Goal: Transaction & Acquisition: Book appointment/travel/reservation

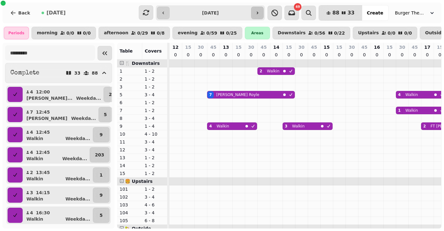
click at [260, 9] on button "button" at bounding box center [257, 13] width 13 height 13
type input "**********"
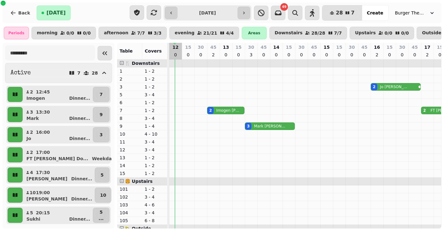
click at [182, 164] on td at bounding box center [188, 182] width 13 height 244
select select "*"
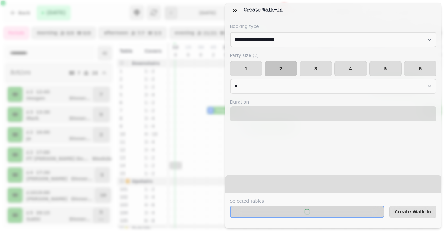
select select "****"
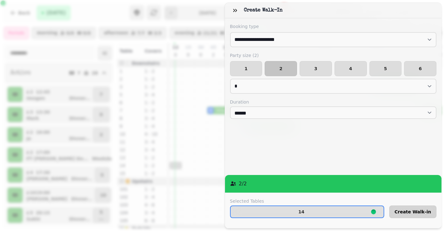
click at [425, 208] on button "Create Walk-in" at bounding box center [413, 212] width 47 height 13
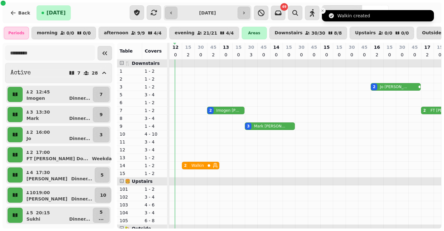
click at [322, 11] on icon "Close toast" at bounding box center [323, 11] width 4 height 4
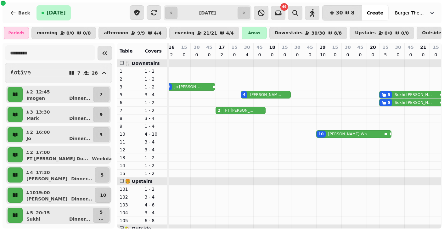
click at [328, 133] on p "[PERSON_NAME]" at bounding box center [349, 134] width 43 height 5
select select "**********"
select select "**"
select select "****"
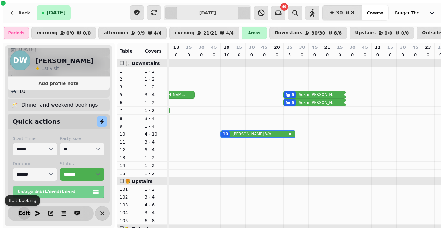
click at [20, 215] on span "Edit" at bounding box center [24, 213] width 8 height 5
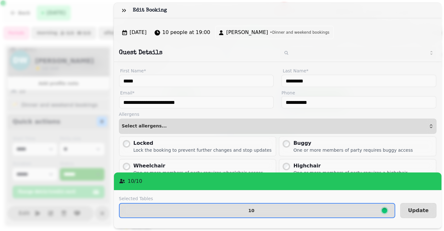
click at [235, 198] on label "Selected Tables" at bounding box center [257, 199] width 276 height 6
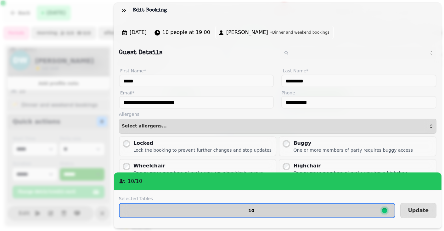
click at [227, 208] on span "10" at bounding box center [252, 210] width 254 height 4
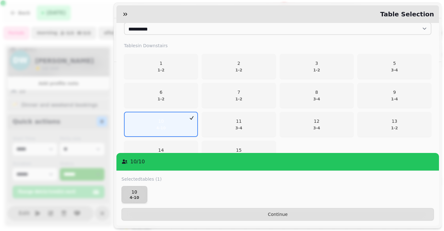
click at [138, 190] on p "10" at bounding box center [134, 192] width 20 height 6
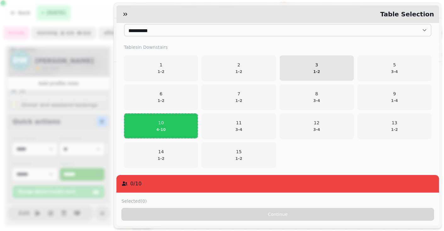
click at [284, 73] on span "3 1 - 2" at bounding box center [317, 68] width 66 height 13
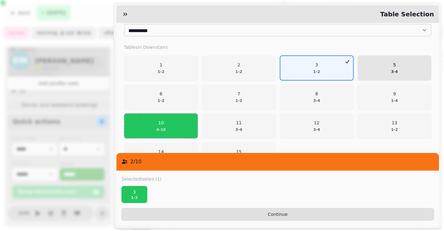
click at [408, 62] on span "5 3 - 4" at bounding box center [395, 68] width 66 height 13
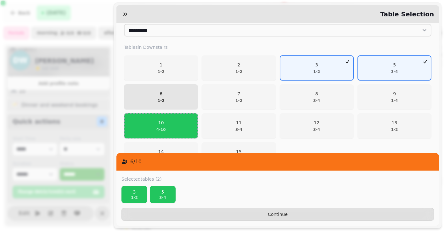
click at [176, 88] on button "6 1 - 2" at bounding box center [161, 96] width 74 height 25
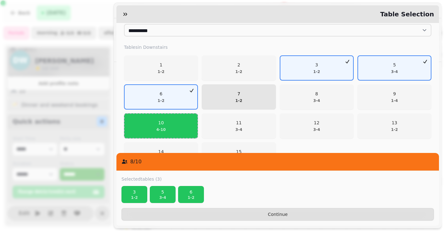
click at [234, 91] on span "7 1 - 2" at bounding box center [239, 97] width 66 height 13
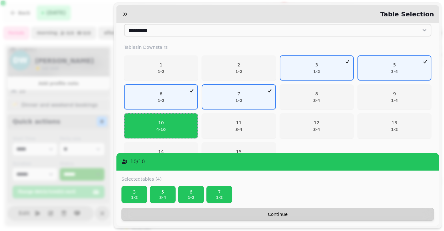
click at [276, 213] on span "Continue" at bounding box center [278, 214] width 302 height 4
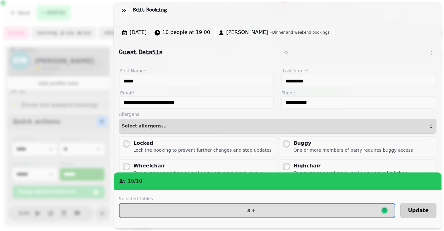
click at [414, 205] on button "Update" at bounding box center [419, 210] width 36 height 15
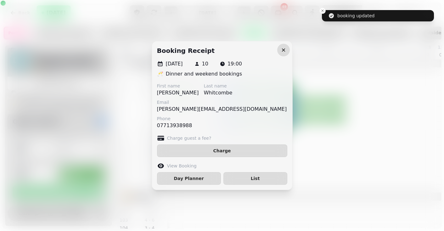
click at [282, 44] on button "button" at bounding box center [283, 50] width 13 height 13
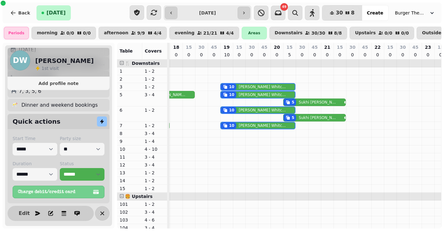
click at [300, 102] on p "[PERSON_NAME]" at bounding box center [318, 102] width 38 height 5
select select "**********"
select select "*"
select select "****"
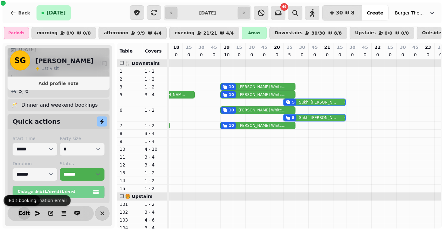
click at [22, 211] on span "Edit" at bounding box center [24, 213] width 8 height 5
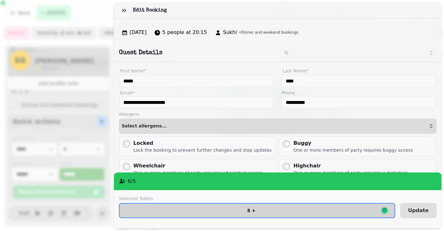
click at [243, 214] on button "5 +" at bounding box center [257, 210] width 276 height 15
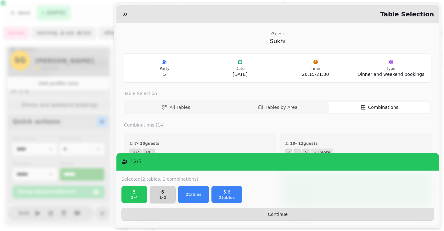
click at [162, 196] on p "1 - 2" at bounding box center [163, 197] width 20 height 5
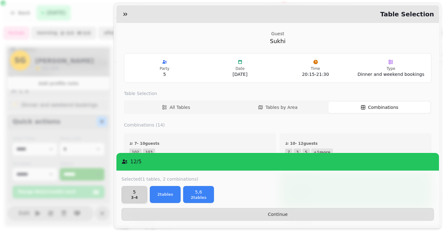
click at [129, 195] on p "3 - 4" at bounding box center [134, 197] width 20 height 5
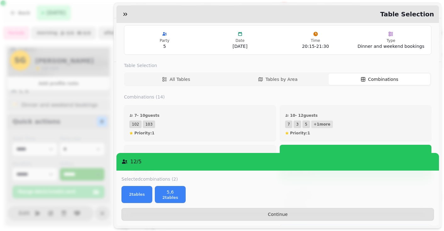
scroll to position [24, 0]
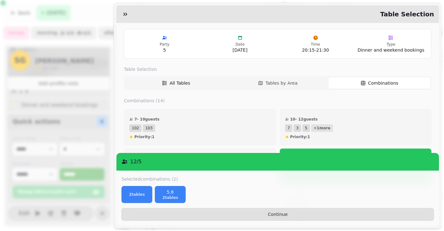
click at [192, 81] on button "All Tables" at bounding box center [176, 82] width 102 height 11
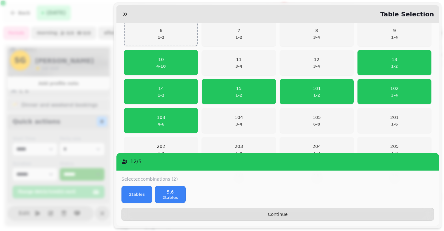
scroll to position [132, 0]
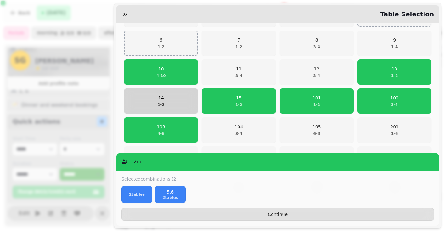
click at [164, 105] on p "1 - 2" at bounding box center [161, 104] width 7 height 5
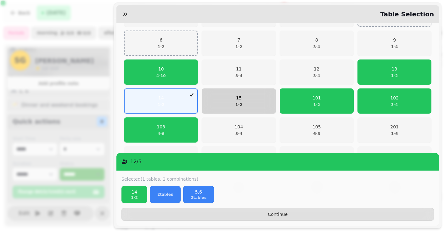
click at [225, 98] on span "15 1 - 2" at bounding box center [239, 101] width 66 height 13
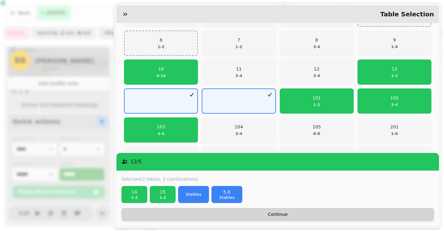
click at [258, 220] on button "Continue" at bounding box center [278, 214] width 313 height 13
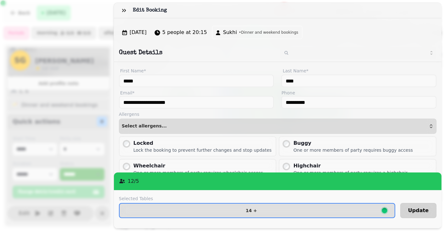
click at [426, 211] on span "Update" at bounding box center [418, 210] width 20 height 5
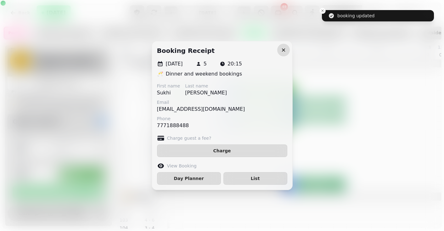
click at [282, 48] on icon "button" at bounding box center [284, 50] width 6 height 6
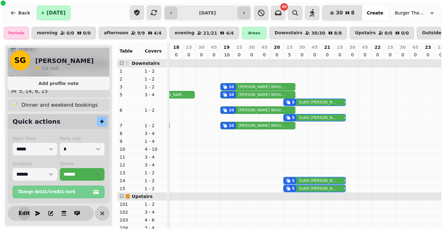
click at [20, 212] on span "Edit" at bounding box center [24, 213] width 8 height 5
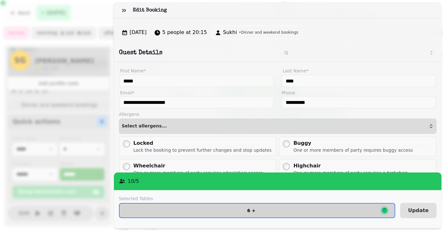
click at [231, 209] on span "6 +" at bounding box center [252, 210] width 254 height 4
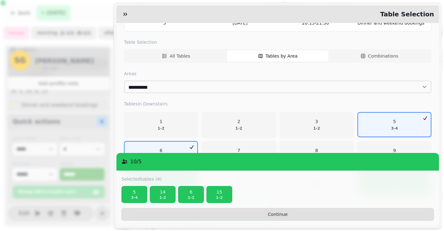
scroll to position [52, 0]
click at [130, 195] on p "5" at bounding box center [134, 192] width 20 height 6
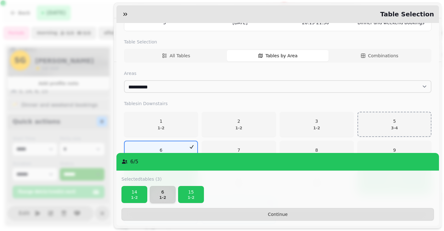
click at [165, 190] on p "6" at bounding box center [163, 192] width 20 height 6
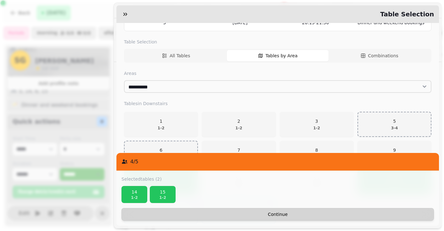
click at [190, 216] on span "Continue" at bounding box center [278, 214] width 302 height 4
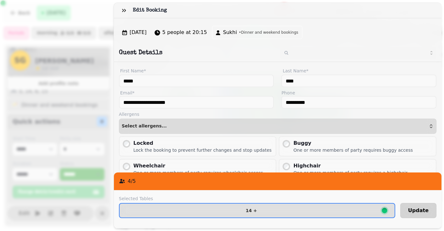
click at [422, 205] on button "Update" at bounding box center [419, 210] width 36 height 15
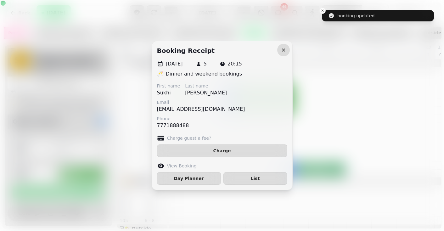
click at [286, 49] on icon "button" at bounding box center [284, 50] width 6 height 6
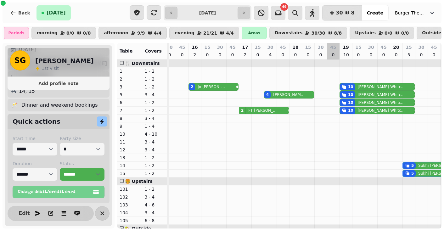
scroll to position [0, 174]
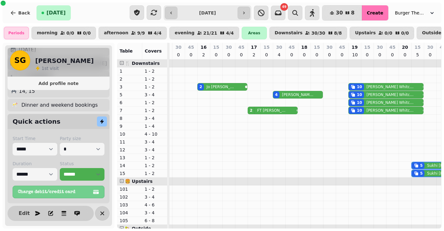
click at [374, 13] on span "Create" at bounding box center [375, 13] width 16 height 4
select select "****"
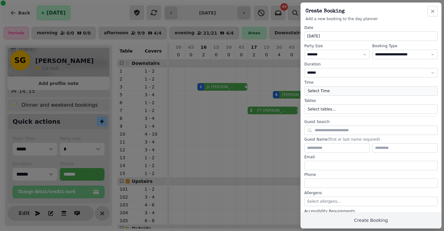
click at [319, 91] on button "Select Time" at bounding box center [372, 90] width 134 height 9
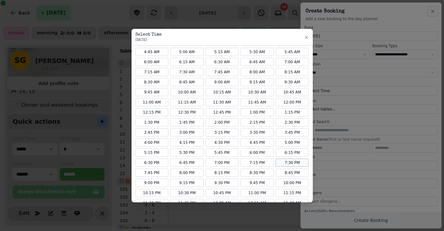
scroll to position [38, 0]
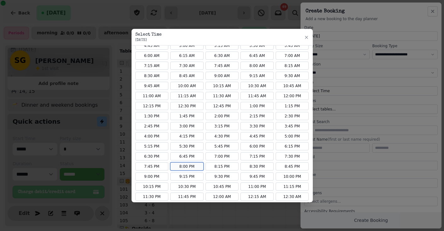
click at [181, 167] on button "8:00 PM" at bounding box center [186, 166] width 33 height 8
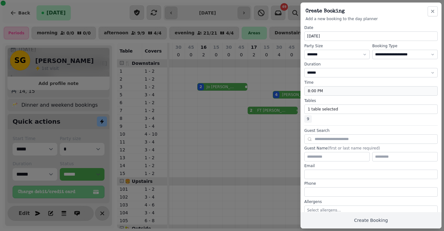
click at [313, 90] on button "8:00 PM" at bounding box center [372, 90] width 134 height 9
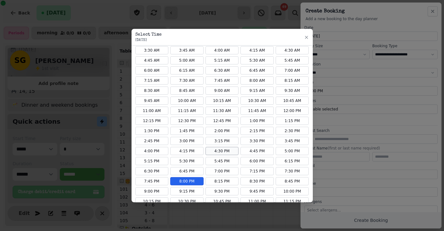
scroll to position [26, 0]
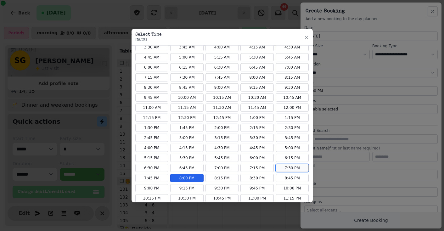
click at [291, 168] on button "7:30 PM" at bounding box center [292, 168] width 33 height 8
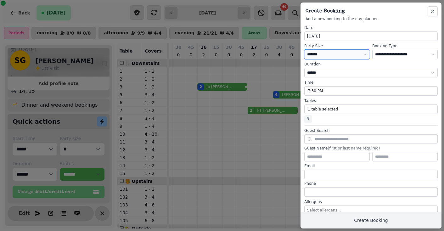
click at [320, 54] on select "* ***** * ****** * ****** * ****** * ****** * ****** * ****** * ****** * ******…" at bounding box center [338, 54] width 66 height 9
select select "*"
select select "****"
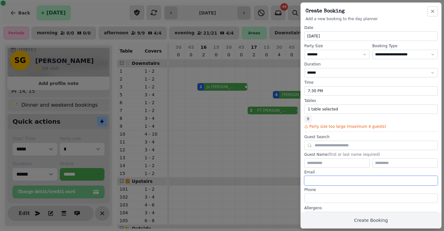
click at [332, 181] on input "email" at bounding box center [372, 180] width 134 height 9
click at [322, 155] on label "Guest Name (first or last name required)" at bounding box center [372, 154] width 134 height 5
click at [318, 160] on input "text" at bounding box center [338, 162] width 66 height 9
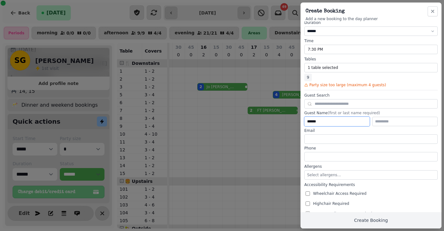
scroll to position [43, 0]
type input "******"
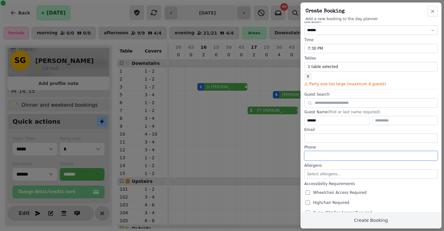
click at [315, 151] on input "tel" at bounding box center [372, 155] width 134 height 9
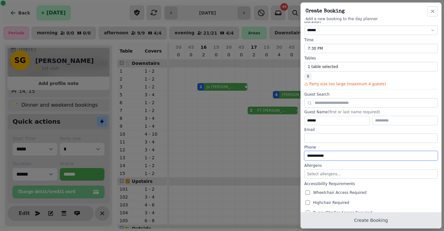
type input "**********"
click at [356, 225] on button "Create Booking" at bounding box center [371, 220] width 141 height 16
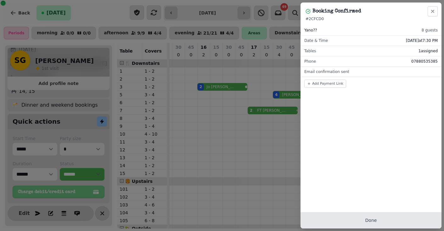
scroll to position [0, 0]
click at [356, 225] on button "Done" at bounding box center [371, 220] width 141 height 16
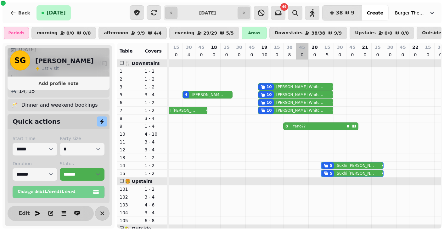
scroll to position [0, 260]
